Goal: Find contact information: Find contact information

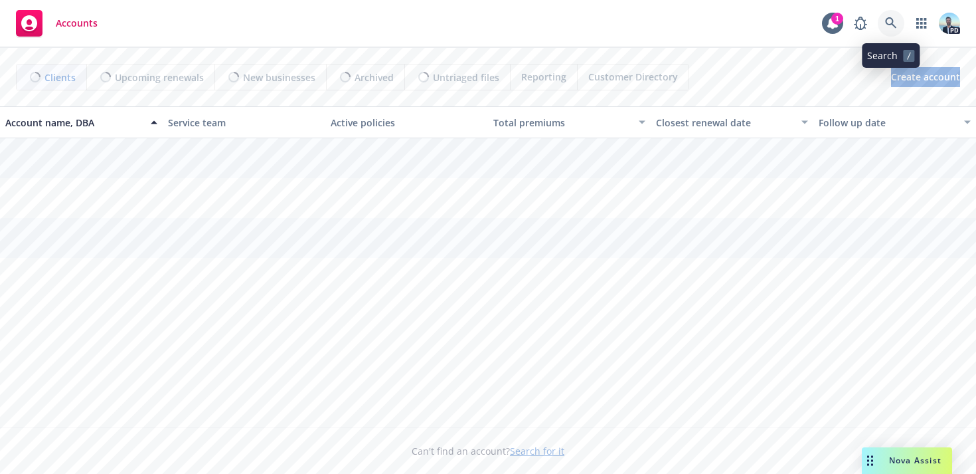
click at [889, 25] on icon at bounding box center [891, 23] width 12 height 12
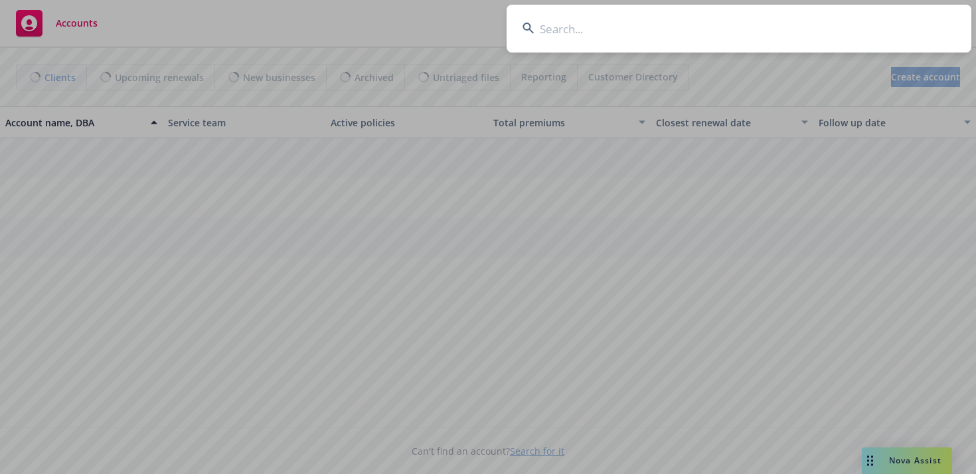
click at [817, 29] on input at bounding box center [739, 29] width 465 height 48
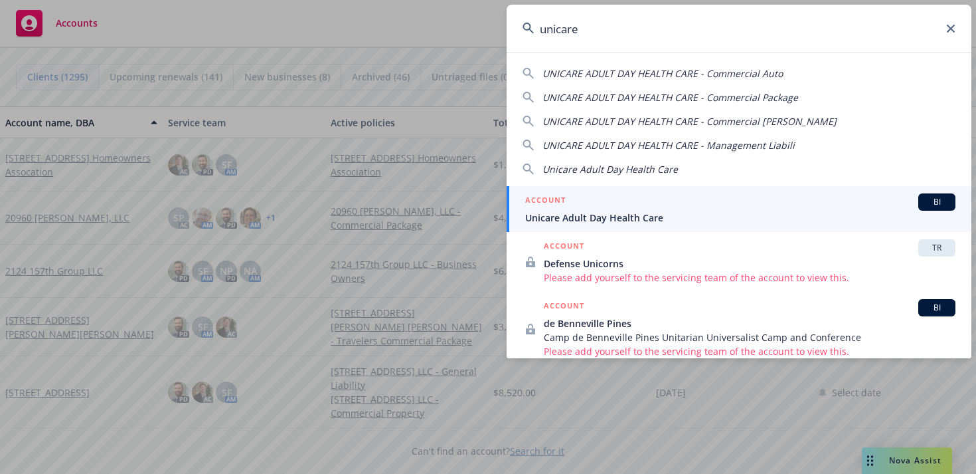
type input "unicare"
click at [638, 211] on span "Unicare Adult Day Health Care" at bounding box center [740, 218] width 430 height 14
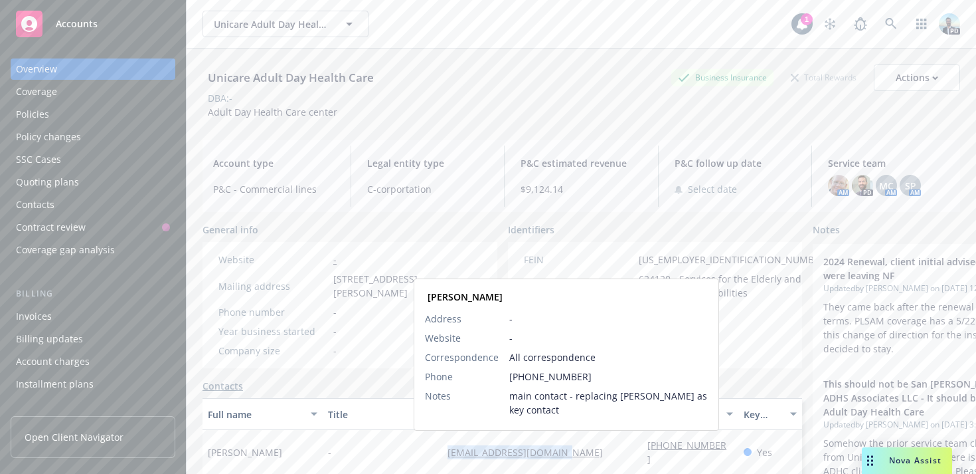
copy link "unicareadhc99@yahoo.com"
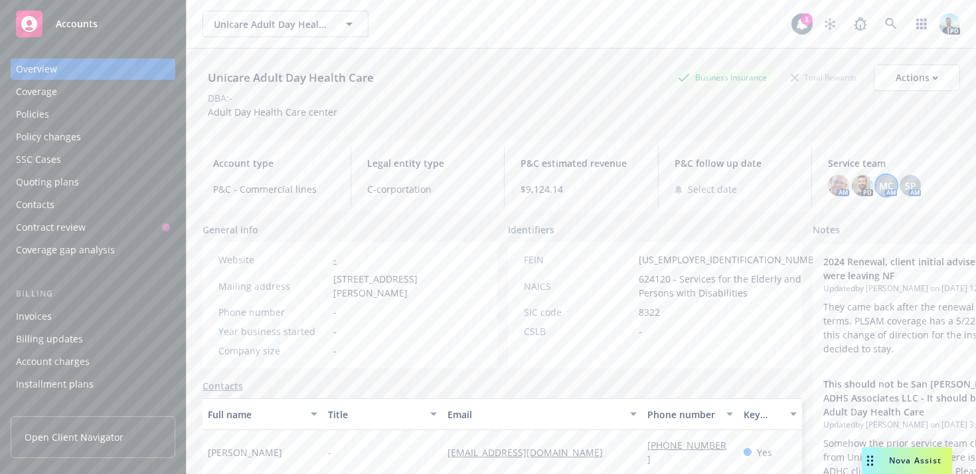
click at [889, 183] on span "MC" at bounding box center [886, 186] width 15 height 14
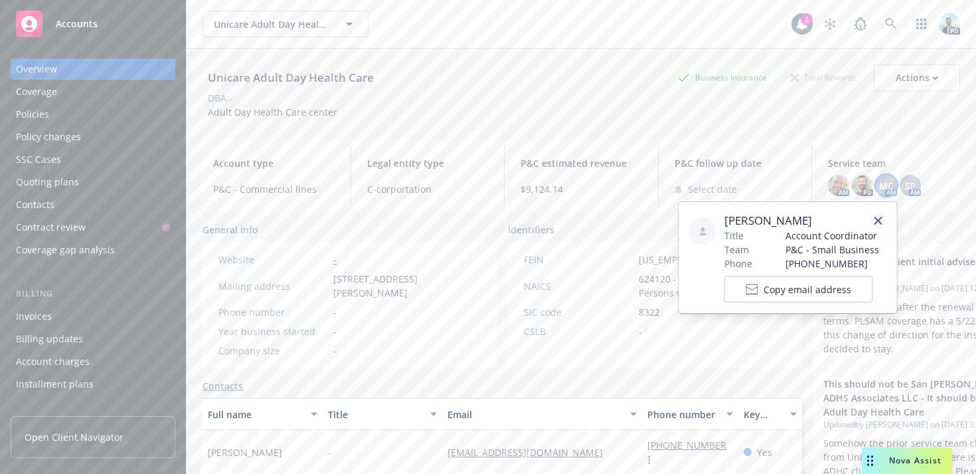
click at [877, 220] on icon "close" at bounding box center [879, 221] width 8 height 8
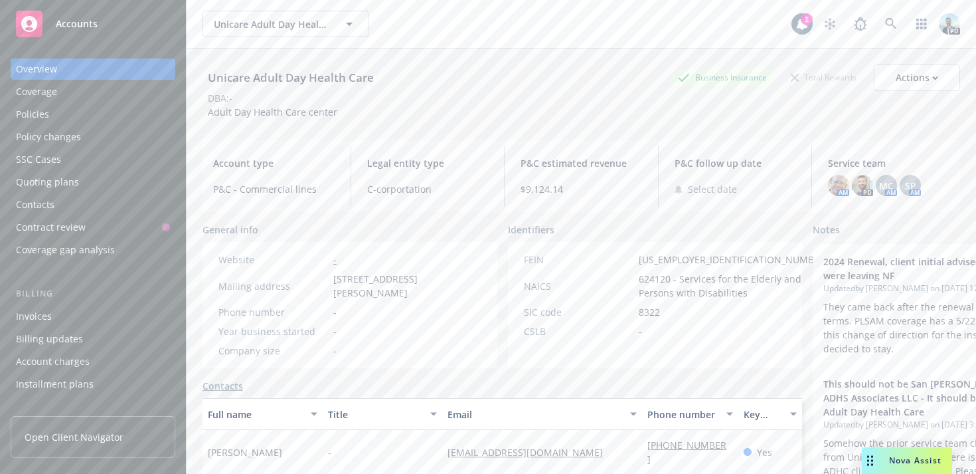
click at [220, 76] on div "Unicare Adult Day Health Care" at bounding box center [291, 77] width 177 height 17
copy div "Unicare Adult Day Health Care"
click at [31, 114] on div "Policies" at bounding box center [32, 114] width 33 height 21
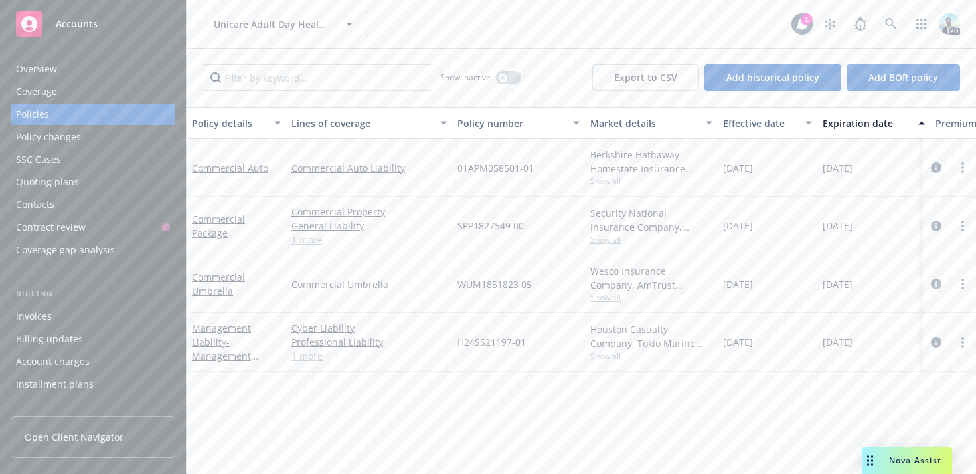
click at [50, 66] on div "Overview" at bounding box center [36, 68] width 41 height 21
